Goal: Transaction & Acquisition: Obtain resource

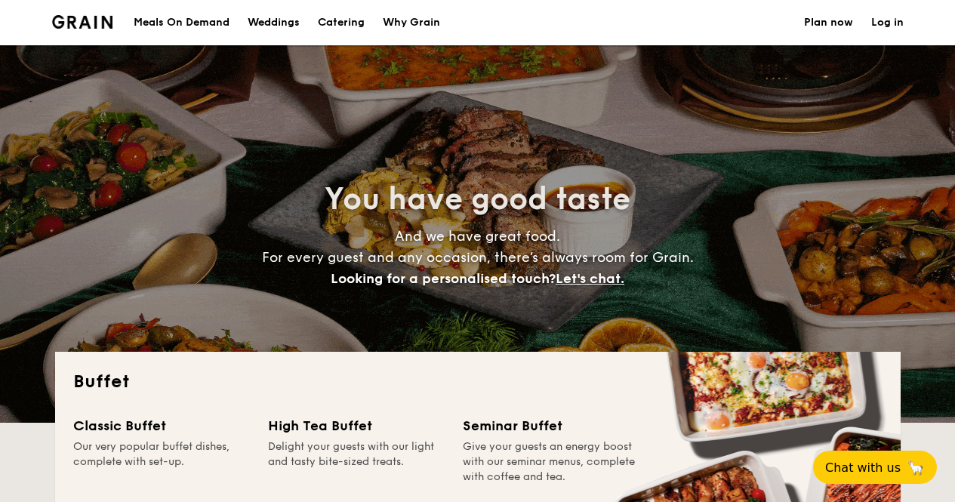
select select
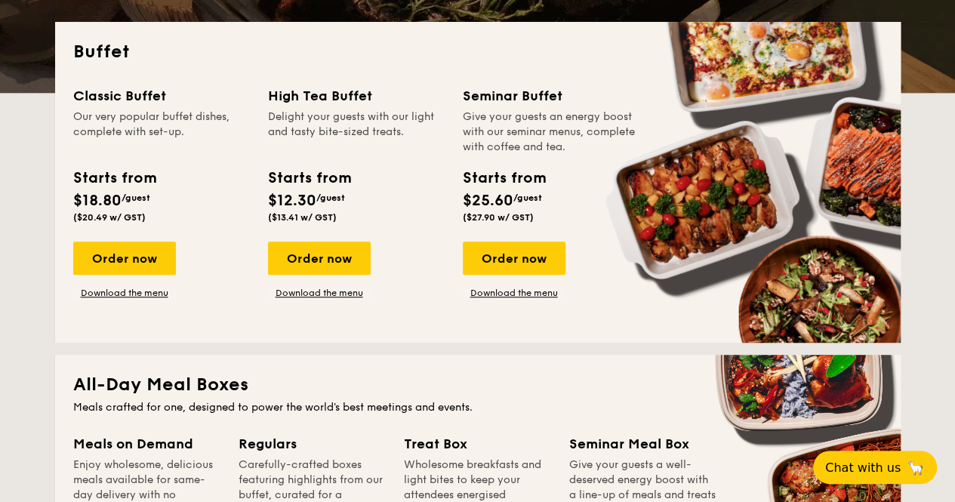
scroll to position [330, 0]
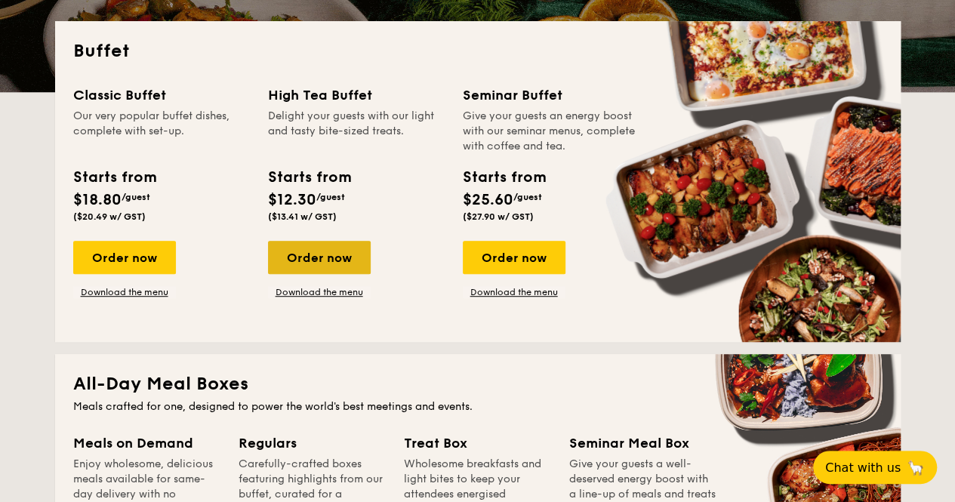
click at [318, 266] on div "Order now" at bounding box center [319, 257] width 103 height 33
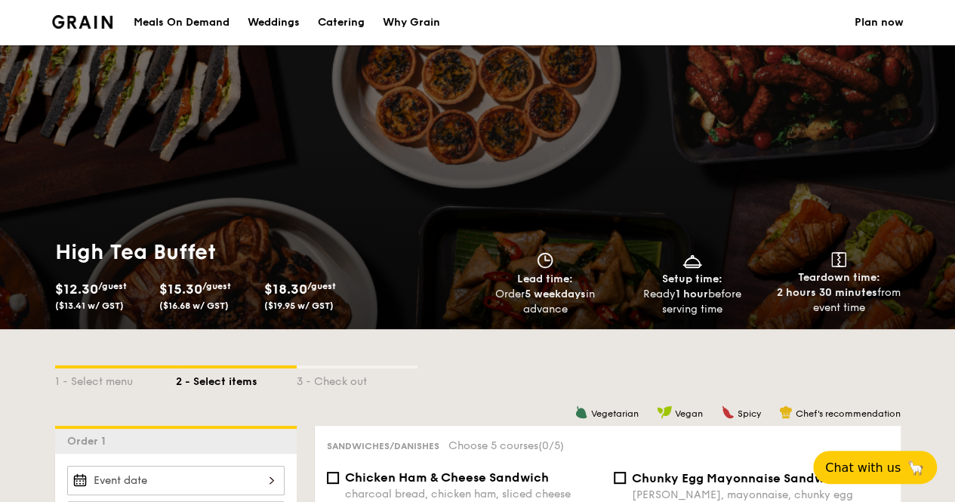
select select
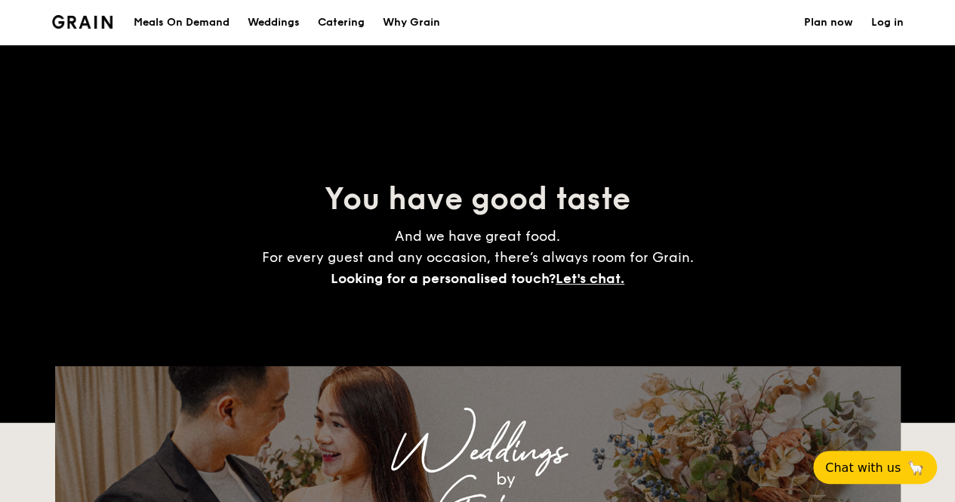
scroll to position [330, 0]
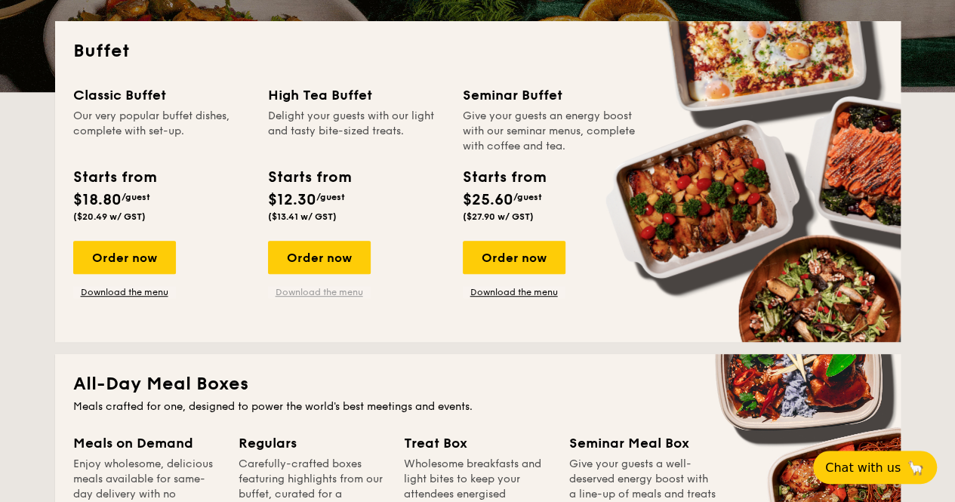
click at [335, 294] on link "Download the menu" at bounding box center [319, 292] width 103 height 12
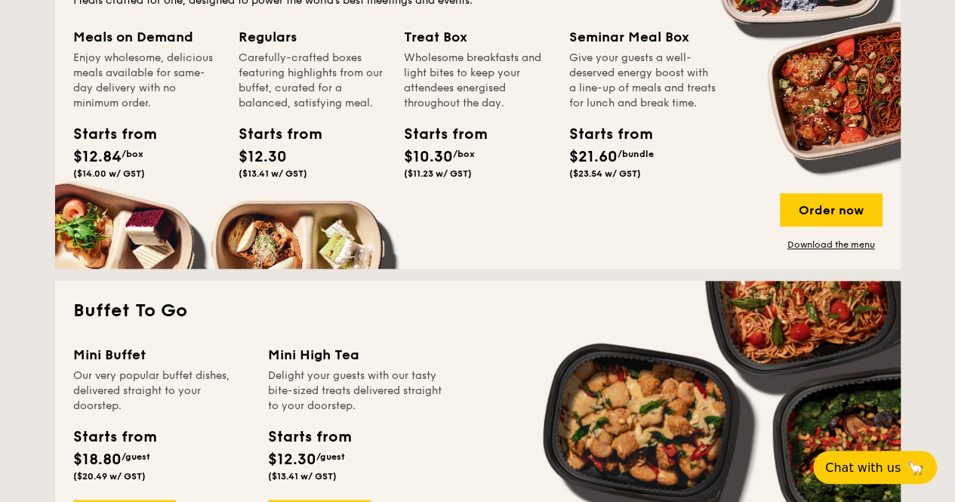
scroll to position [738, 0]
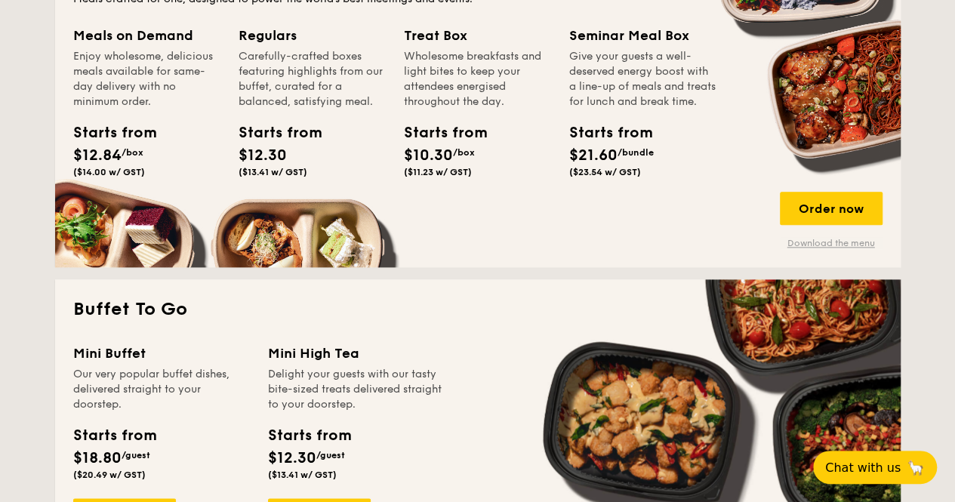
click at [827, 238] on link "Download the menu" at bounding box center [830, 243] width 103 height 12
